Goal: Information Seeking & Learning: Learn about a topic

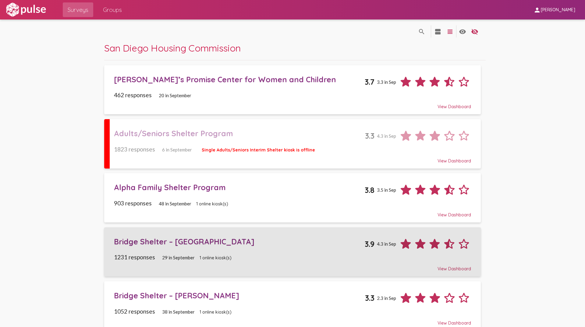
click at [142, 241] on div "Bridge Shelter – [GEOGRAPHIC_DATA]" at bounding box center [239, 241] width 251 height 9
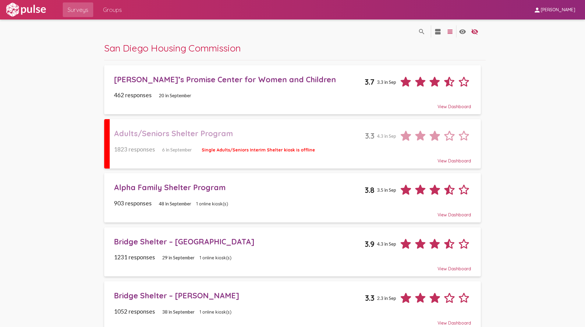
click at [132, 292] on div "Bridge Shelter – [PERSON_NAME]" at bounding box center [239, 295] width 251 height 9
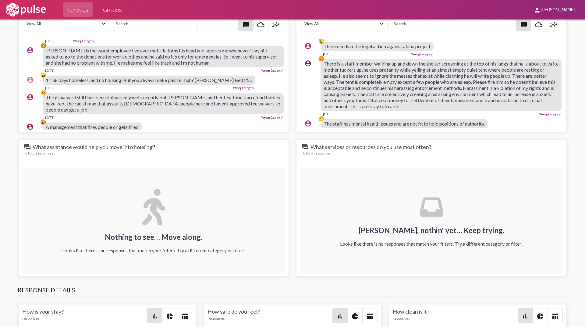
scroll to position [518, 0]
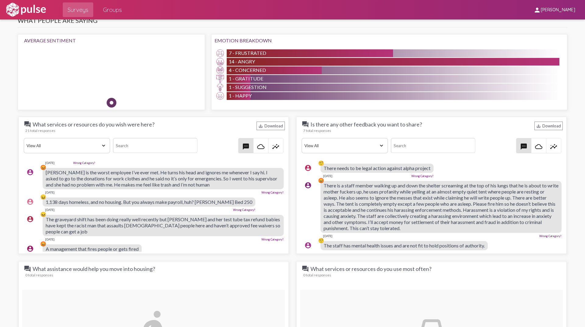
click at [61, 195] on div "account_circle 😖 1,138 days homeless, and no housing. But you always make payro…" at bounding box center [155, 205] width 263 height 20
drag, startPoint x: 62, startPoint y: 192, endPoint x: 45, endPoint y: 170, distance: 27.9
click at [45, 170] on div "account_circle 😡 [PERSON_NAME] is the worst employee I’ve ever met. He turns hi…" at bounding box center [155, 181] width 263 height 32
click at [202, 190] on div "[DATE] Wrong Category?" at bounding box center [163, 191] width 241 height 5
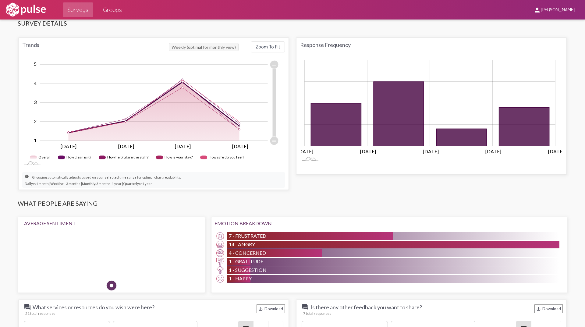
scroll to position [457, 0]
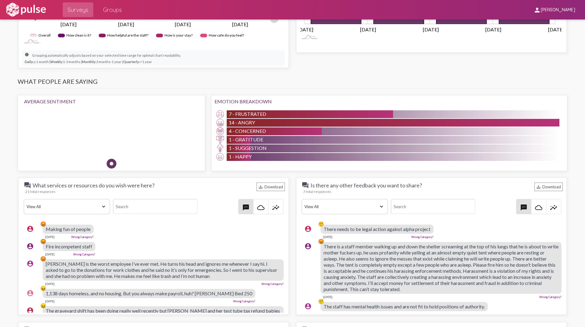
drag, startPoint x: 197, startPoint y: 276, endPoint x: 41, endPoint y: 255, distance: 158.0
drag, startPoint x: 51, startPoint y: 254, endPoint x: 145, endPoint y: 227, distance: 97.5
click at [145, 227] on div "account_circle 😡 Making fun of people [DATE] Wrong Category?" at bounding box center [155, 232] width 263 height 20
drag, startPoint x: 45, startPoint y: 264, endPoint x: 66, endPoint y: 285, distance: 29.5
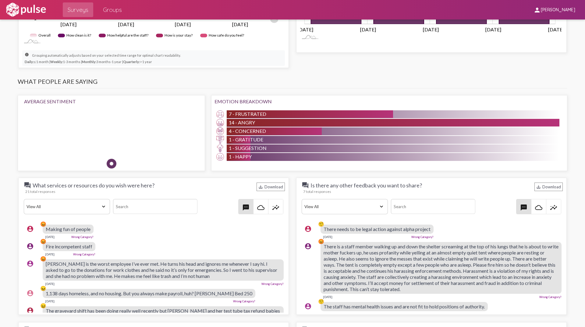
click at [66, 285] on div "account_circle 😡 [PERSON_NAME] is the worst employee I’ve ever met. He turns hi…" at bounding box center [155, 273] width 263 height 32
copy div "😡 [PERSON_NAME] is the worst employee I’ve ever met. He turns his head and igno…"
click at [360, 276] on span "There is a staff member walking up and down the shelter screaming at the top of…" at bounding box center [441, 267] width 235 height 48
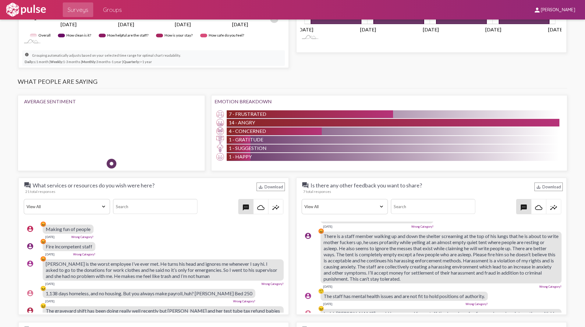
scroll to position [0, 0]
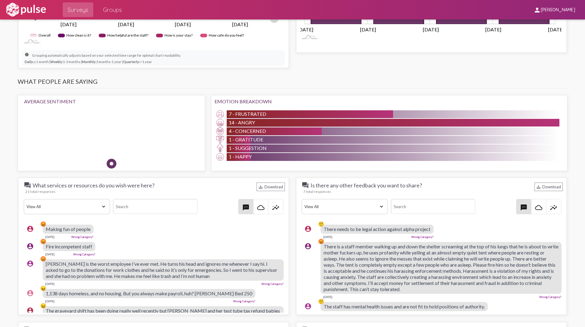
drag, startPoint x: 338, startPoint y: 281, endPoint x: 320, endPoint y: 232, distance: 52.0
click at [320, 232] on pulse-text-response-list "account_circle 🤨 There needs to be legal action against alpha project [DATE] Wr…" at bounding box center [431, 308] width 263 height 172
copy pulse-text-response-list "🤨 Lorem ipsum do si ametc adipis elitsed doeiu tempori Utl 37, 9371 Etdol Magna…"
